Goal: Task Accomplishment & Management: Use online tool/utility

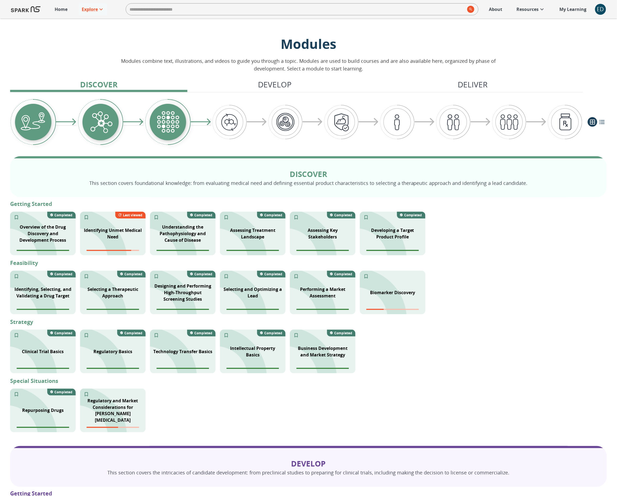
click at [600, 8] on div "ED" at bounding box center [600, 9] width 11 height 11
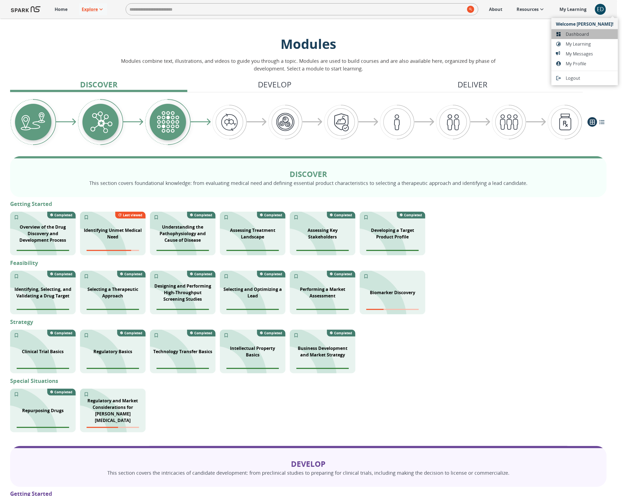
click at [595, 33] on span "Dashboard" at bounding box center [590, 34] width 48 height 7
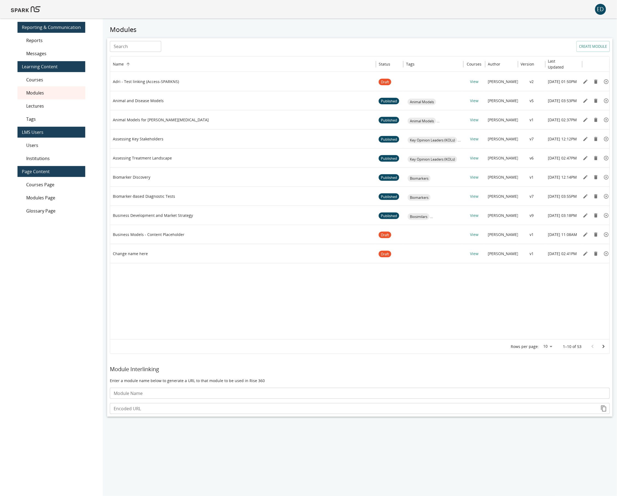
click at [147, 48] on input "Search" at bounding box center [135, 46] width 51 height 11
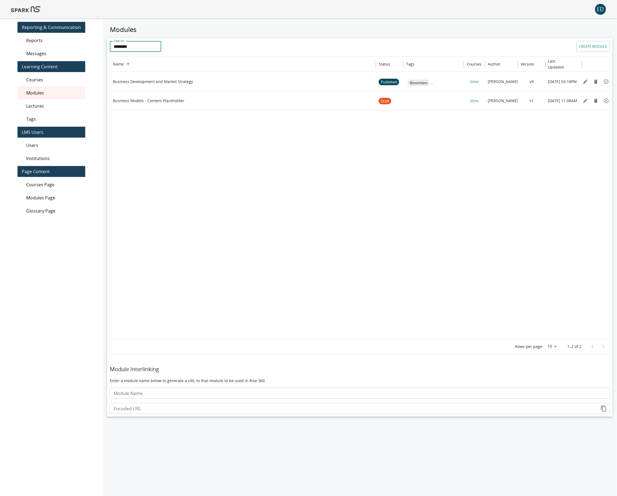
type input "********"
click at [584, 82] on icon "Edit" at bounding box center [585, 81] width 5 height 5
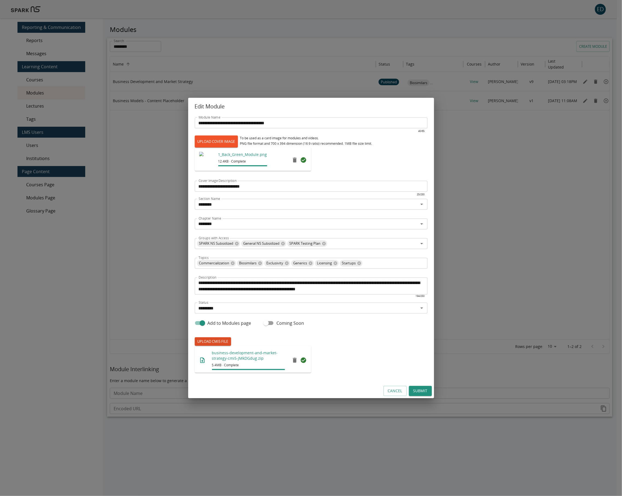
click at [222, 341] on label "UPLOAD CMI5 FILE" at bounding box center [213, 341] width 36 height 8
click at [195, 346] on input "UPLOAD CMI5 FILE" at bounding box center [195, 346] width 0 height 0
type input "**********"
click at [425, 392] on button "Submit" at bounding box center [420, 391] width 23 height 10
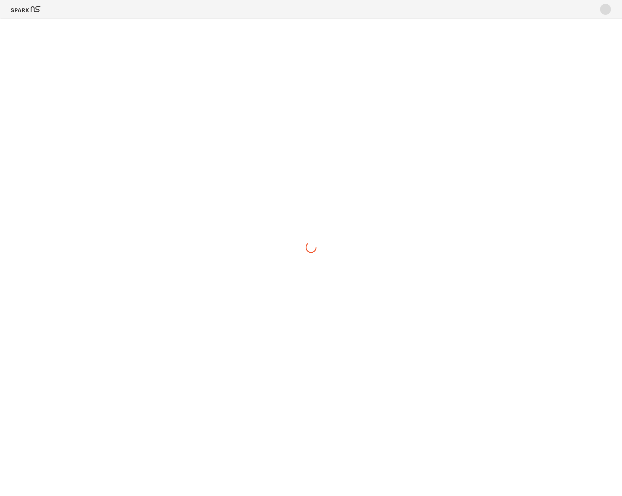
drag, startPoint x: 0, startPoint y: 0, endPoint x: 31, endPoint y: 8, distance: 31.6
click at [31, 8] on img at bounding box center [26, 9] width 30 height 13
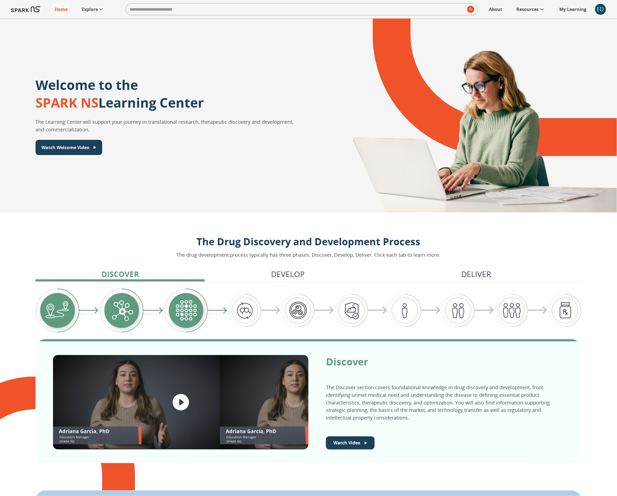
click at [90, 12] on p "Explore" at bounding box center [90, 9] width 16 height 7
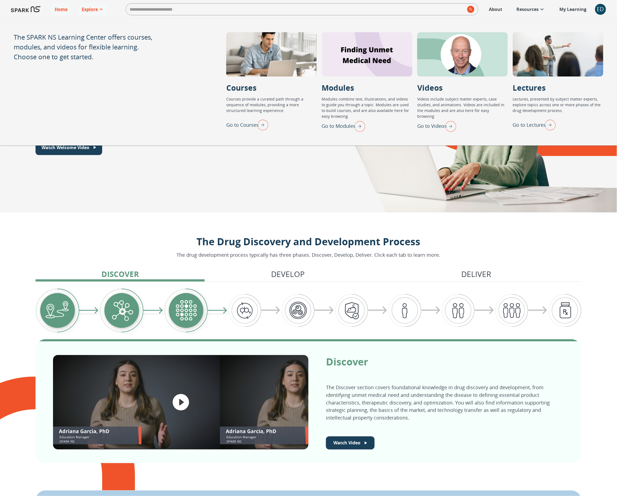
click at [342, 126] on p "Go to Modules" at bounding box center [339, 125] width 34 height 7
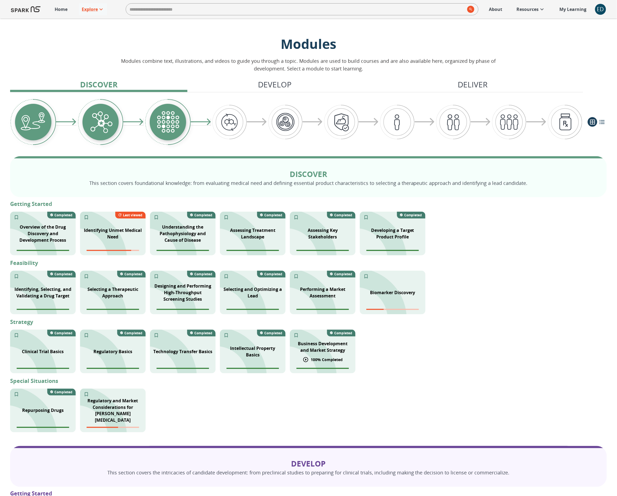
click at [322, 351] on p "Business Development and Market Strategy" at bounding box center [322, 346] width 59 height 13
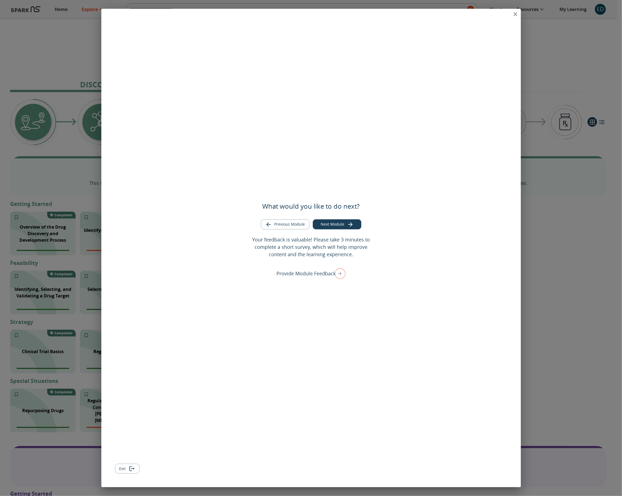
click at [120, 469] on button "Exit" at bounding box center [127, 469] width 25 height 10
